Goal: Check status

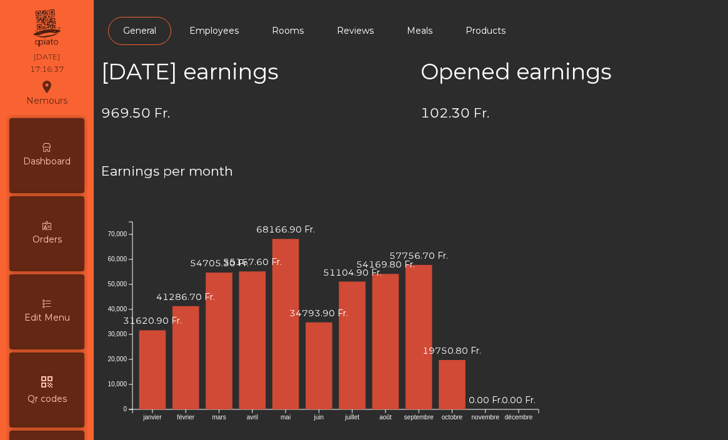
scroll to position [622, 0]
click at [53, 154] on div "Dashboard" at bounding box center [46, 155] width 75 height 75
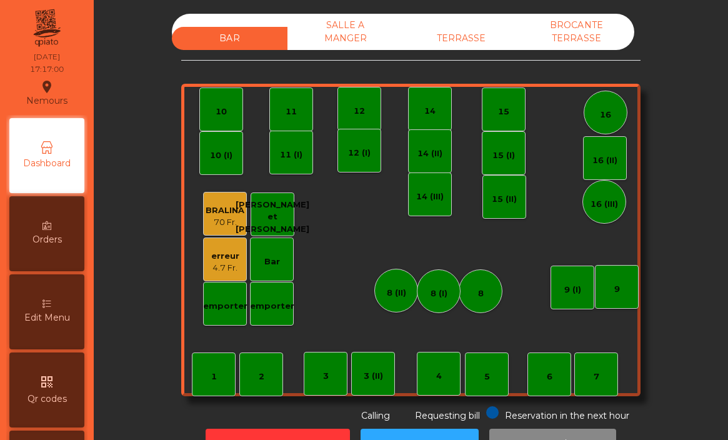
click at [223, 258] on div "erreur" at bounding box center [225, 256] width 28 height 13
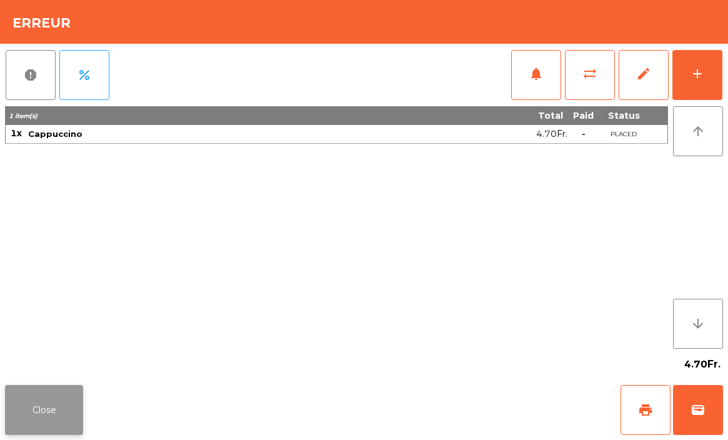
click at [40, 421] on button "Close" at bounding box center [44, 410] width 78 height 50
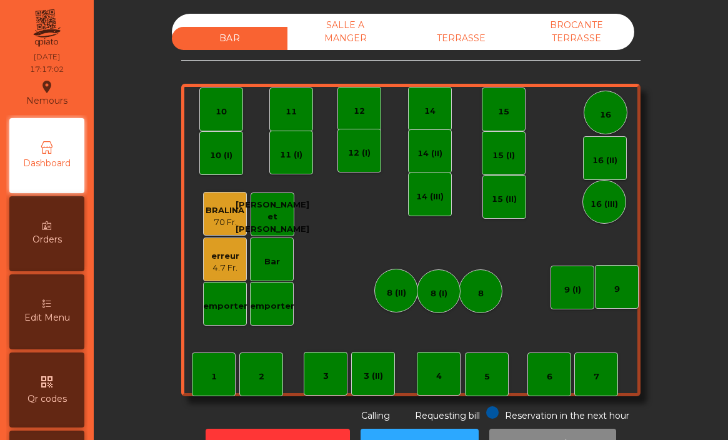
click at [361, 31] on div "SALLE A MANGER" at bounding box center [346, 32] width 116 height 36
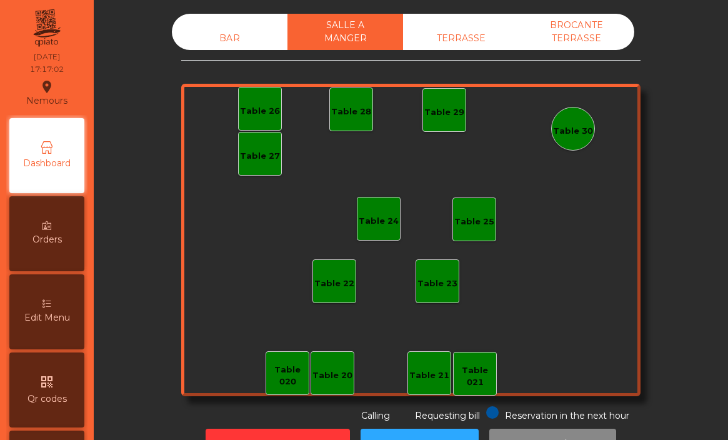
click at [434, 30] on div "TERRASSE" at bounding box center [461, 38] width 116 height 23
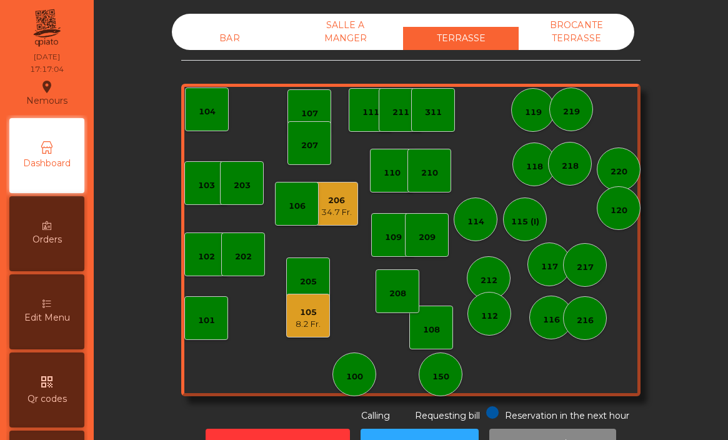
click at [344, 203] on div "206" at bounding box center [336, 200] width 31 height 13
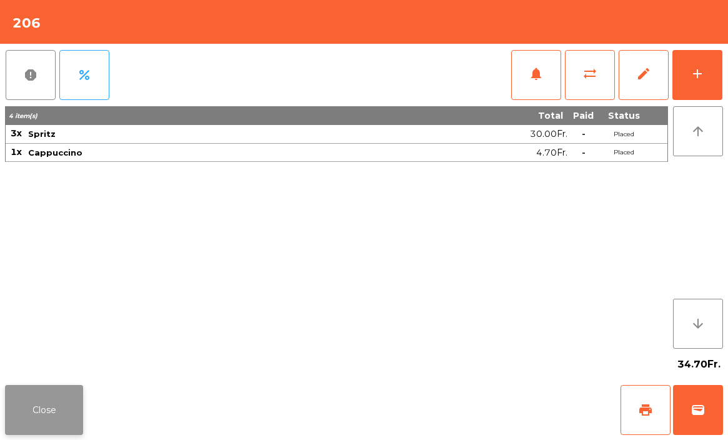
click at [45, 422] on button "Close" at bounding box center [44, 410] width 78 height 50
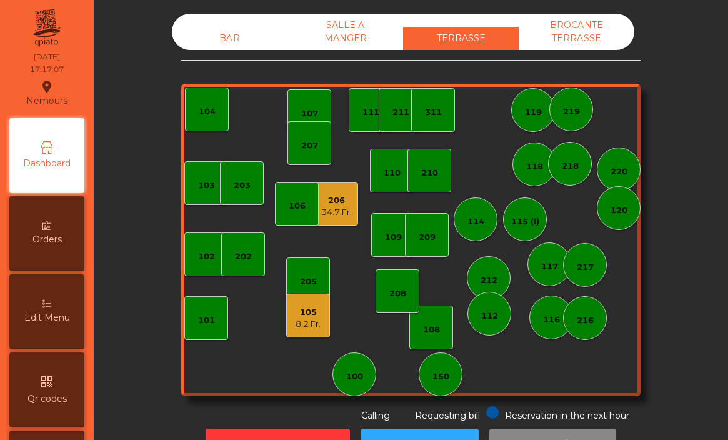
click at [311, 316] on div "105" at bounding box center [308, 312] width 25 height 13
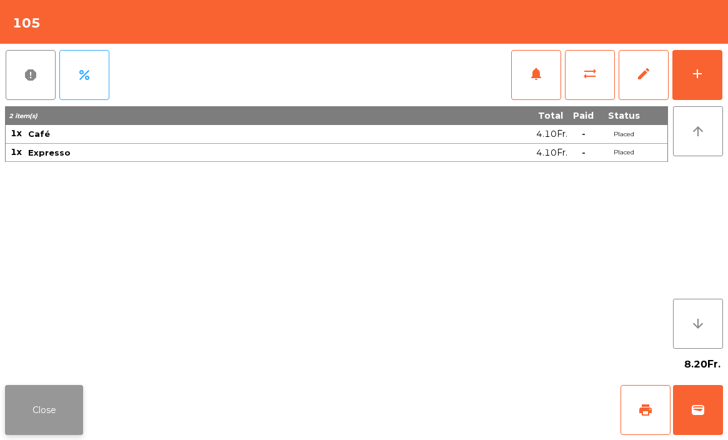
click at [61, 403] on button "Close" at bounding box center [44, 410] width 78 height 50
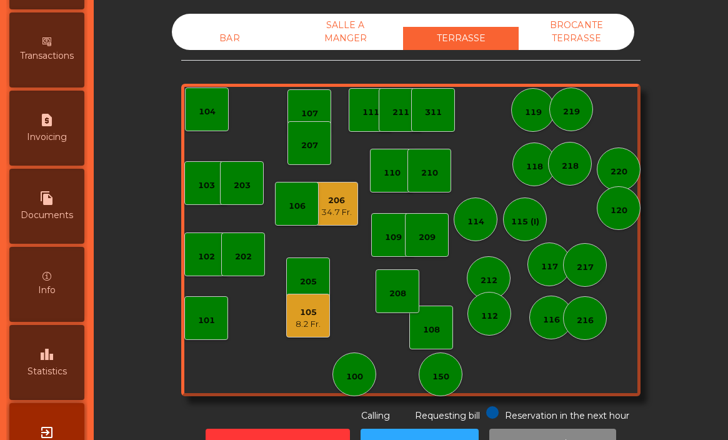
scroll to position [622, 0]
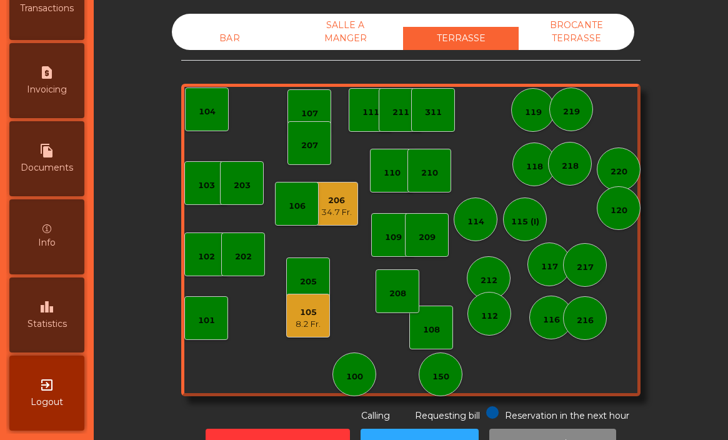
click at [60, 328] on span "Statistics" at bounding box center [47, 324] width 39 height 13
